Goal: Information Seeking & Learning: Learn about a topic

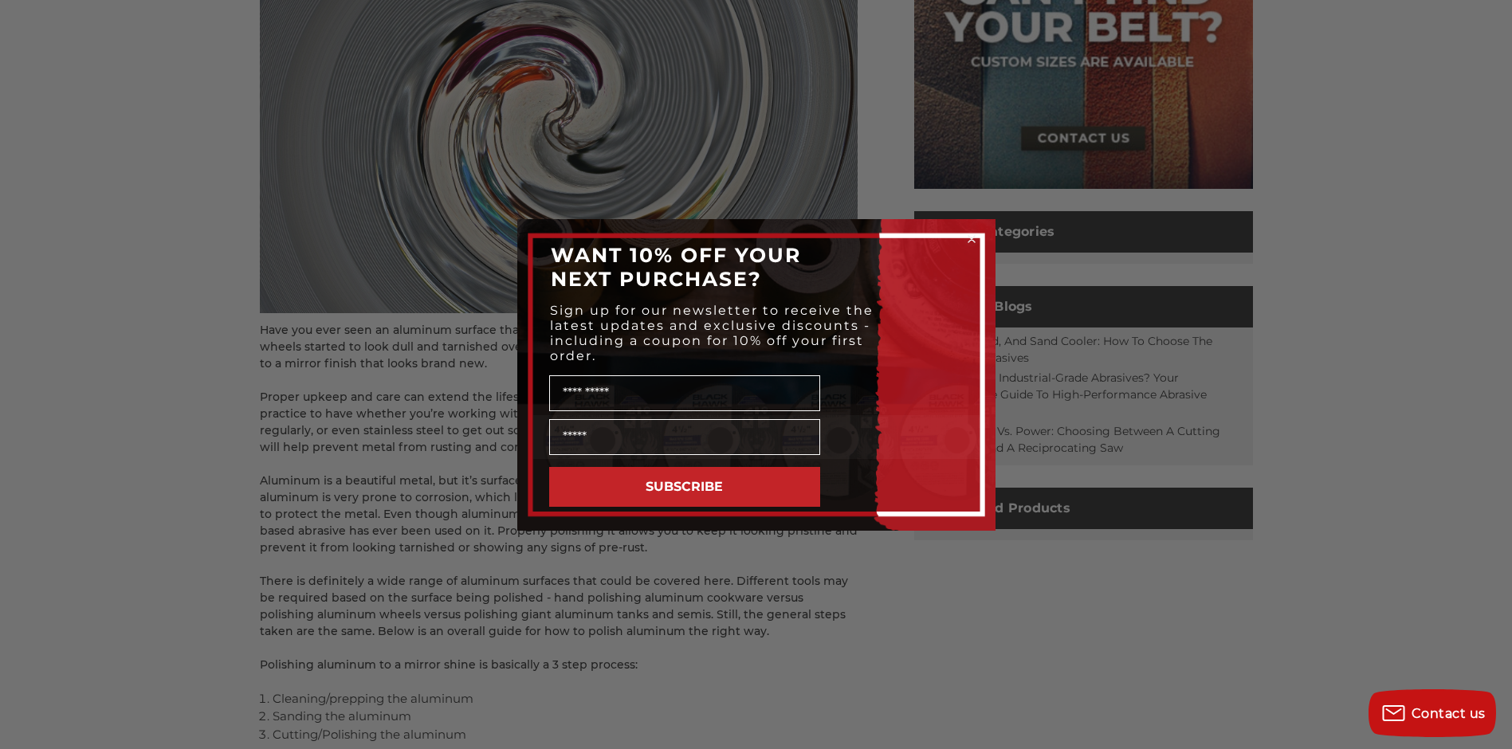
click at [975, 234] on circle "Close dialog" at bounding box center [971, 238] width 15 height 15
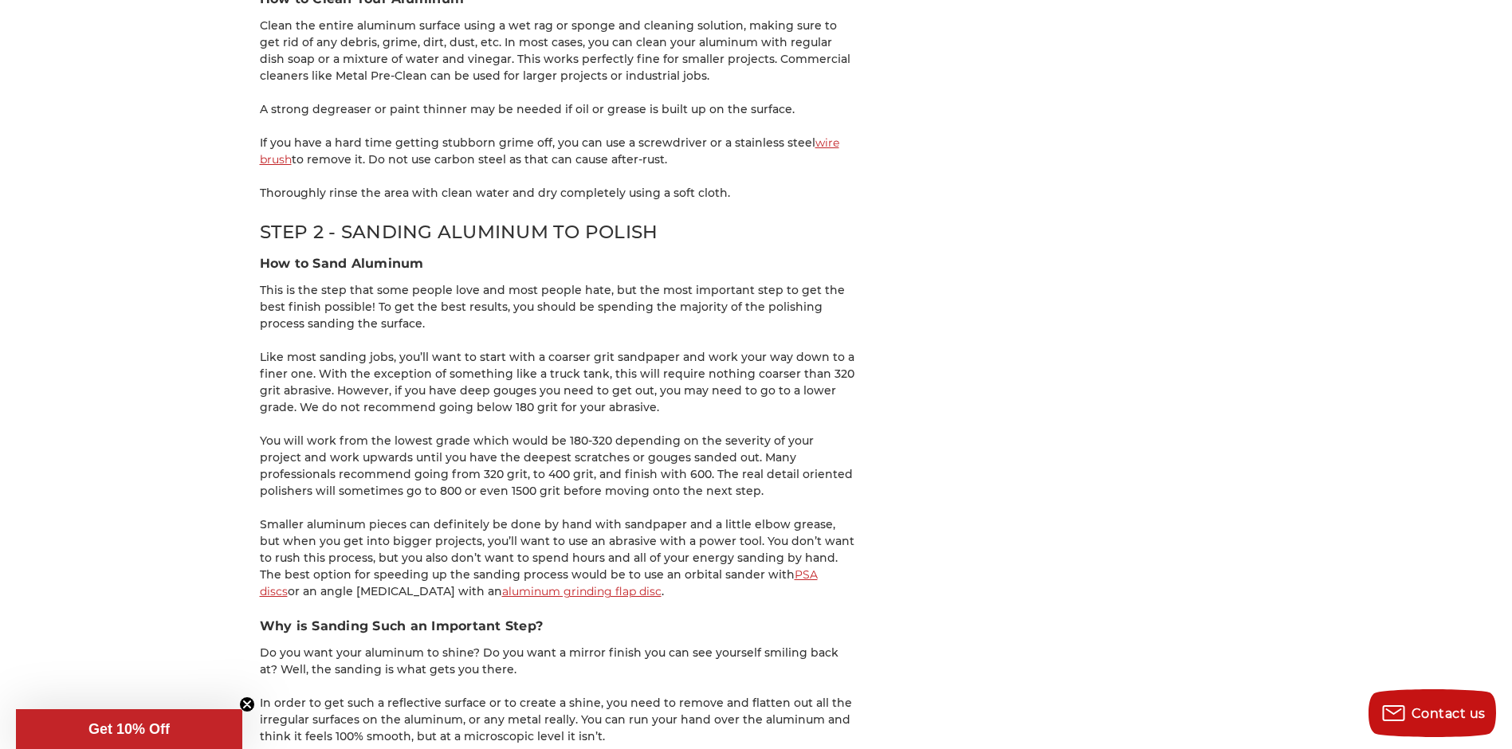
scroll to position [1355, 0]
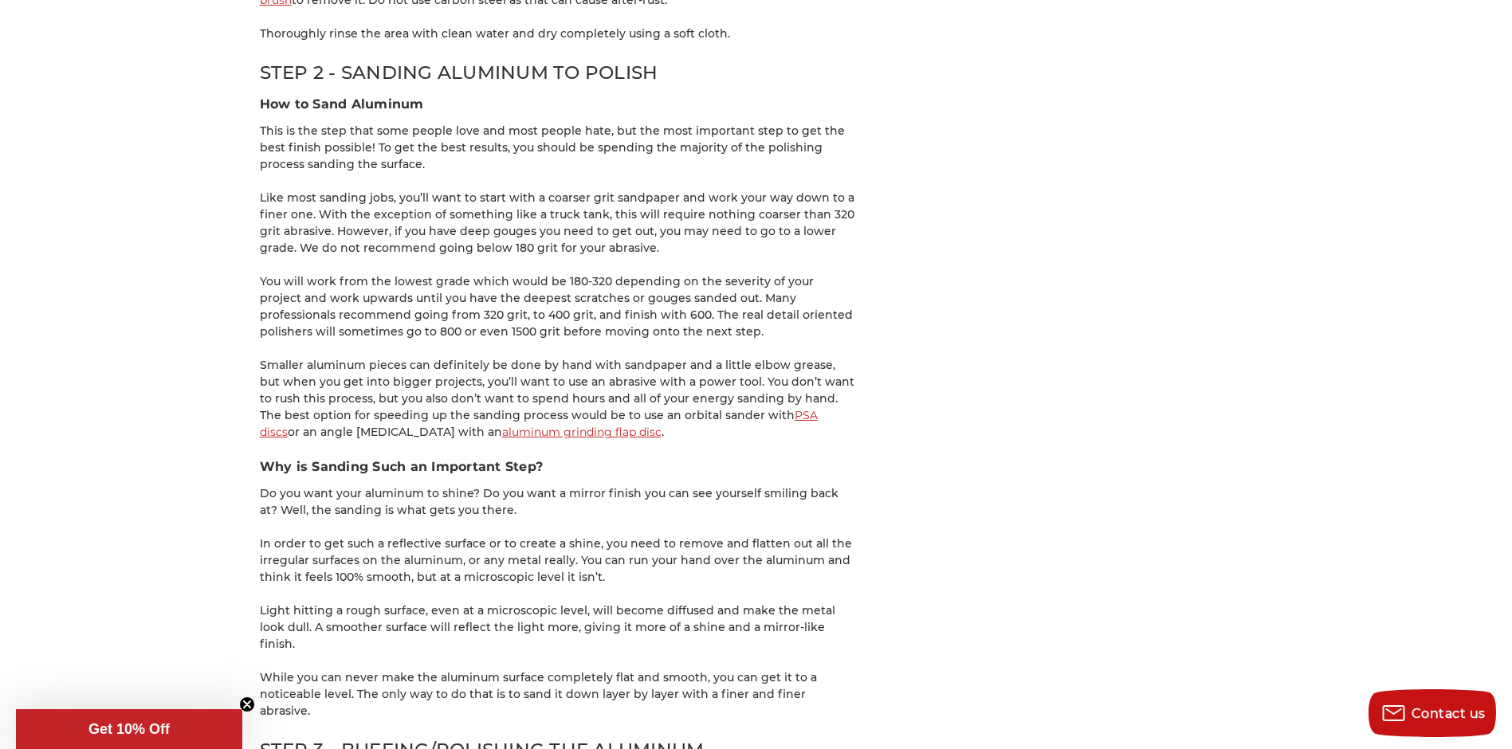
click at [988, 289] on aside "Related Products Shop Categories Recent Blogs Cut, Grind, and Sand Cooler: How …" at bounding box center [1083, 489] width 339 height 3117
click at [849, 442] on div "Have you ever seen an aluminum surface that you can see your own reflection in?…" at bounding box center [559, 489] width 598 height 3083
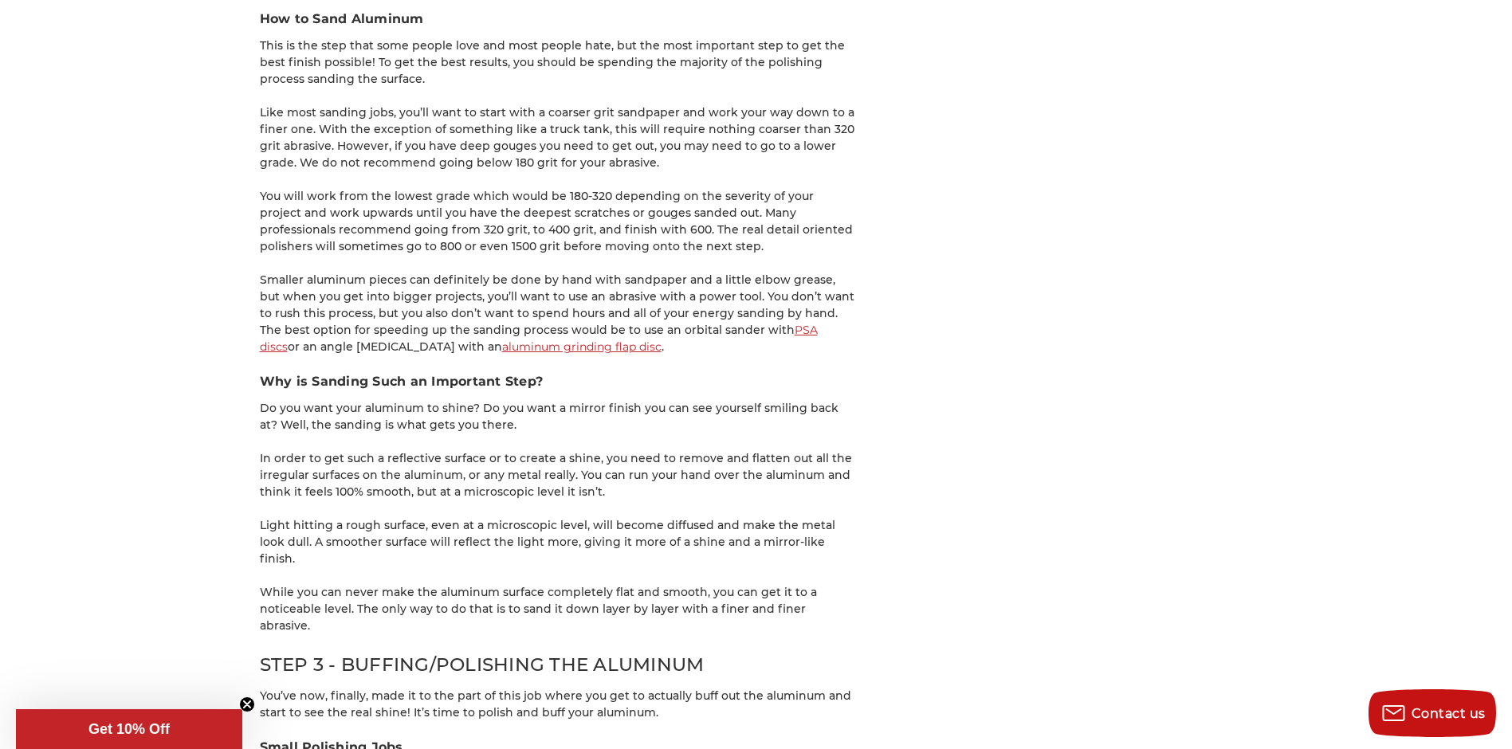
scroll to position [1514, 0]
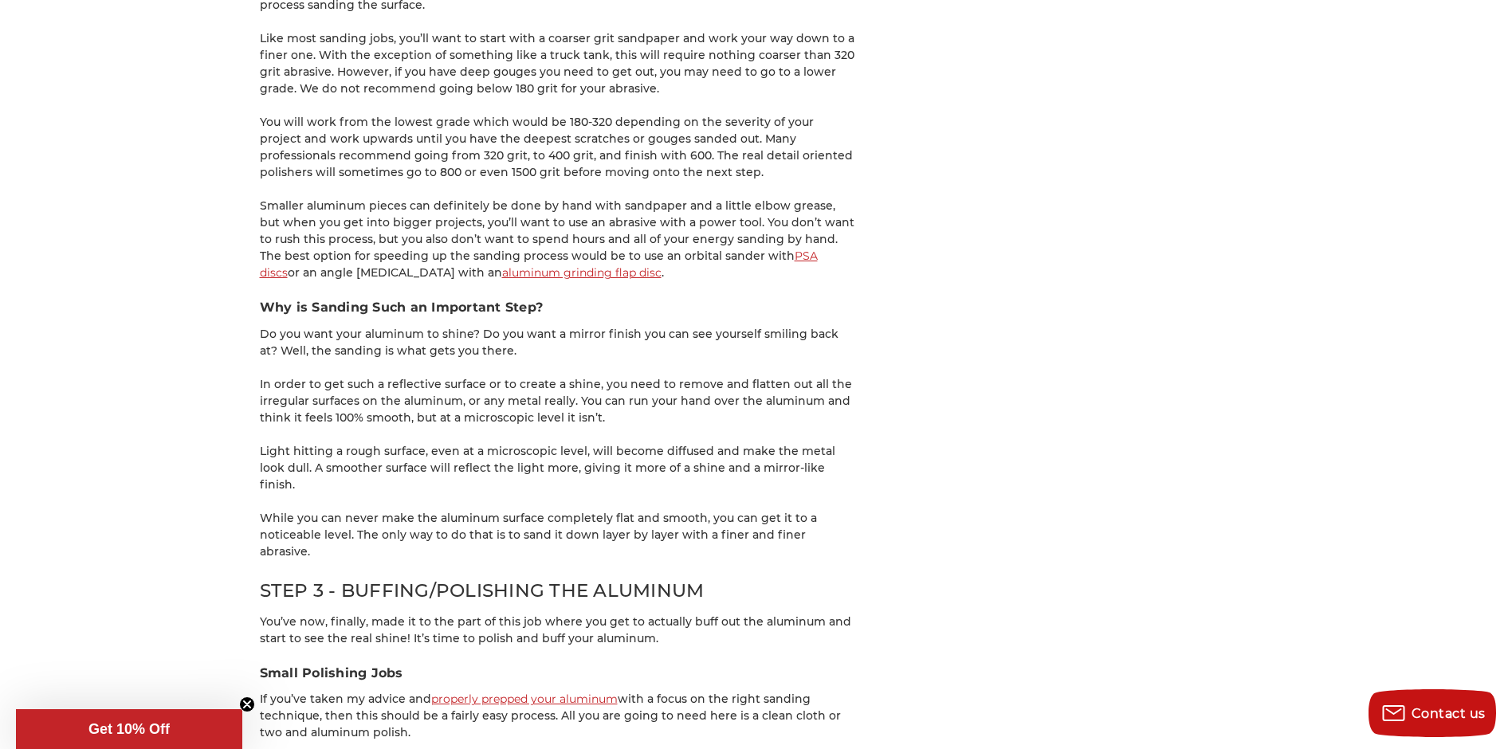
click at [1345, 329] on div "home blog how to polish aluminum - a beginner’s guide How to Polish Aluminum - …" at bounding box center [756, 274] width 1512 height 3228
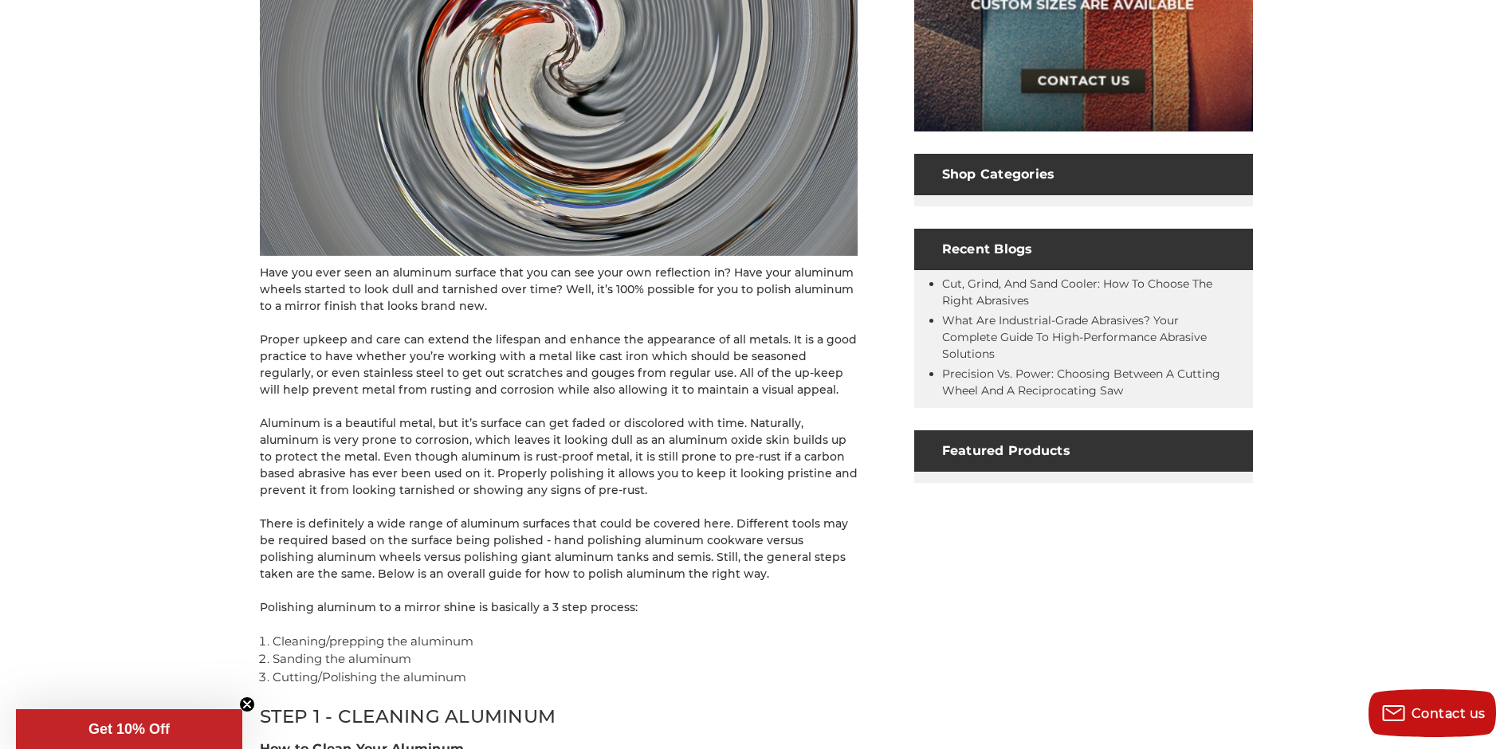
scroll to position [0, 0]
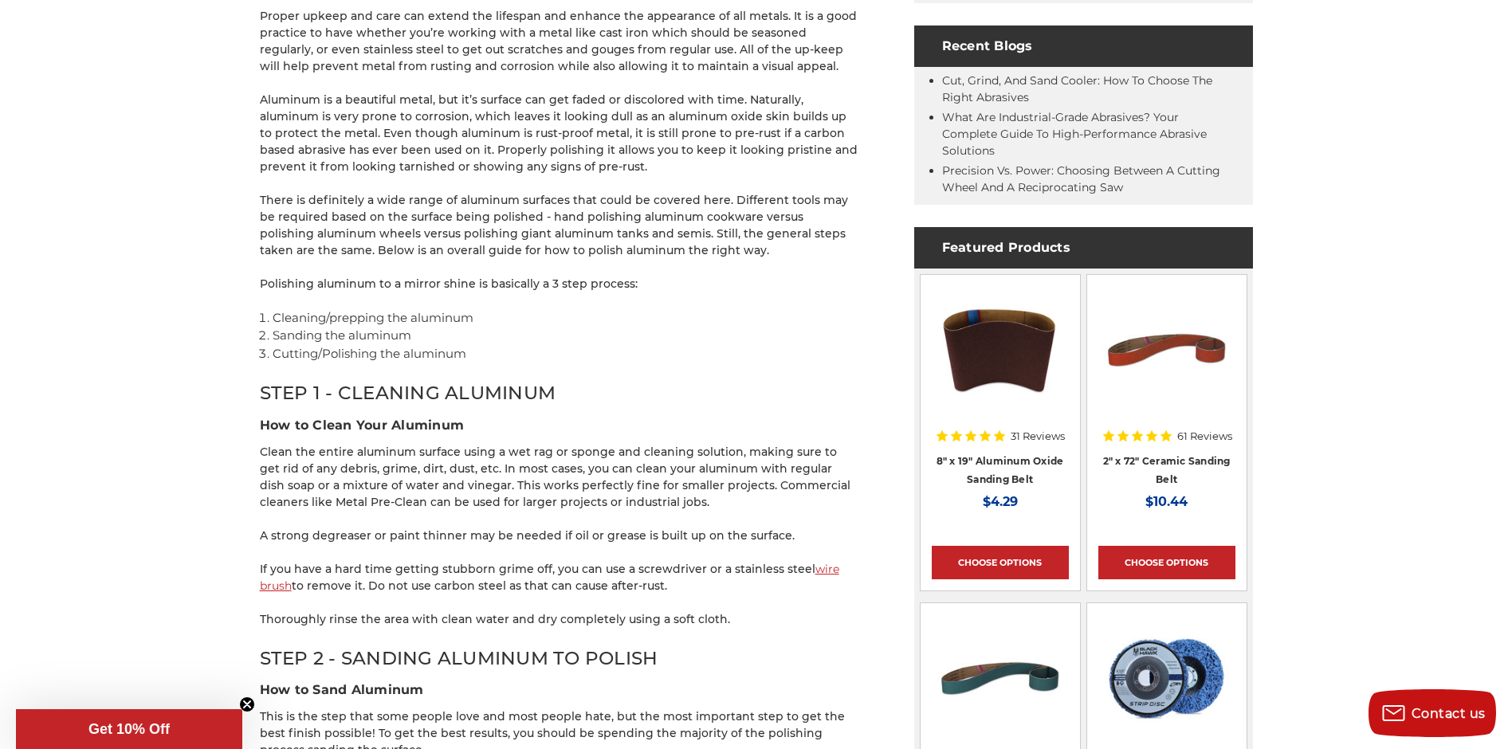
scroll to position [530, 0]
